Goal: Entertainment & Leisure: Consume media (video, audio)

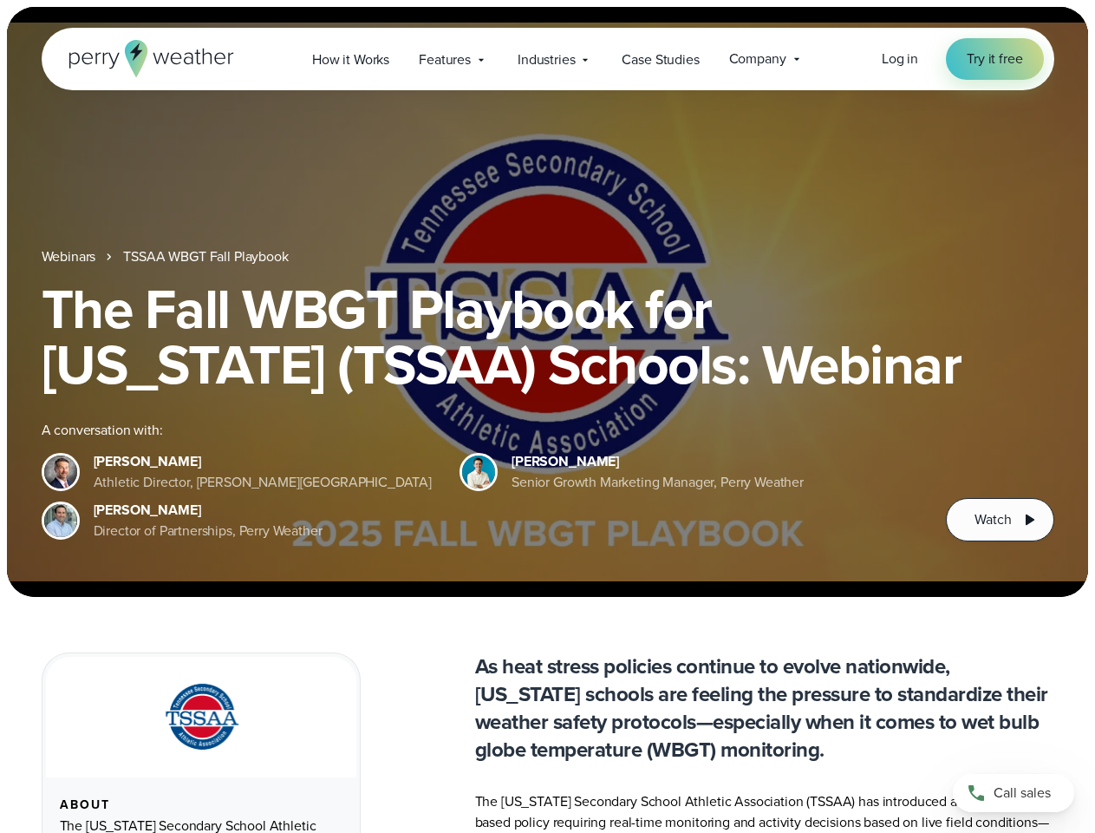
click at [547, 416] on div "The Fall WBGT Playbook for [US_STATE] (TSSAA) Schools: Webinar A conversation w…" at bounding box center [548, 411] width 1013 height 260
click at [547, 59] on span "Industries" at bounding box center [546, 59] width 57 height 21
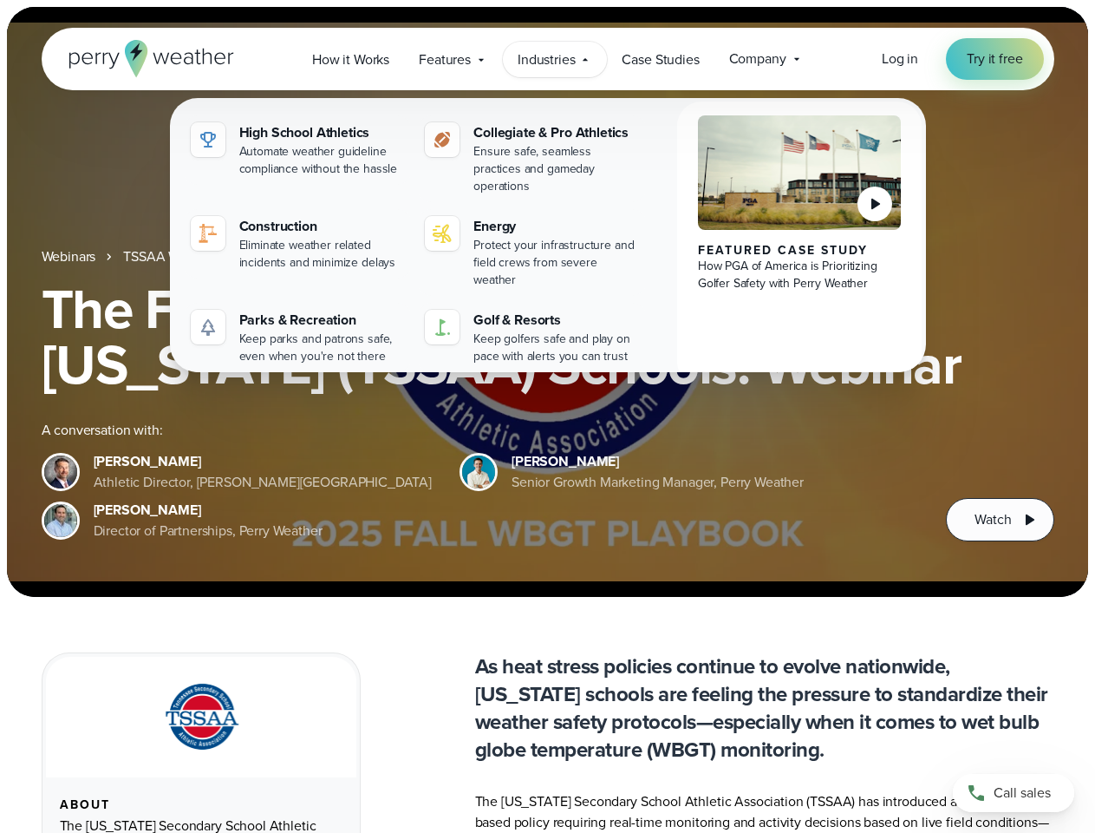
click at [547, 302] on h1 "The Fall WBGT Playbook for [US_STATE] (TSSAA) Schools: Webinar" at bounding box center [548, 336] width 1013 height 111
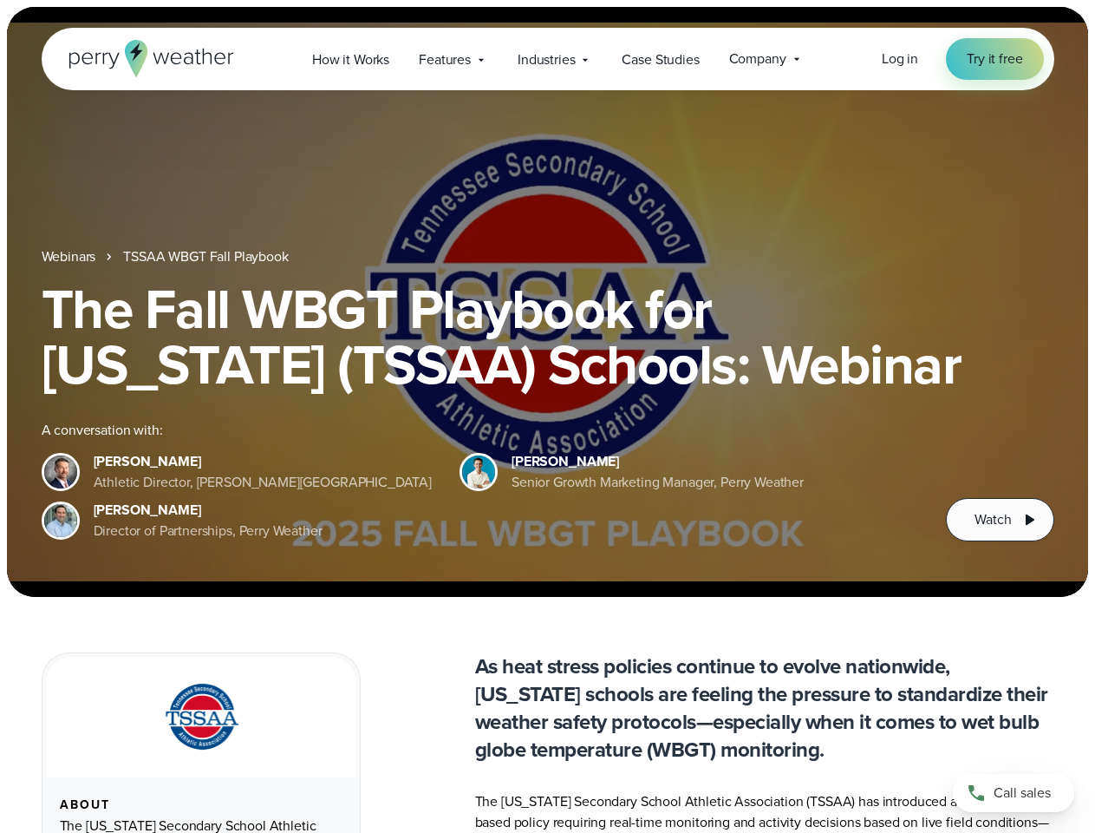
click at [207, 257] on link "TSSAA WBGT Fall Playbook" at bounding box center [205, 256] width 165 height 21
click at [1000, 519] on span "Watch" at bounding box center [993, 519] width 36 height 21
